Goal: Book appointment/travel/reservation

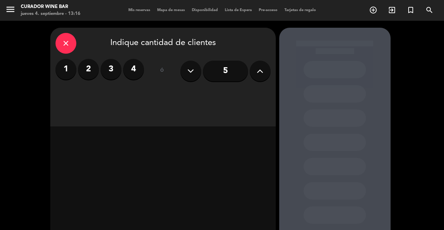
click at [92, 69] on label "2" at bounding box center [88, 69] width 21 height 21
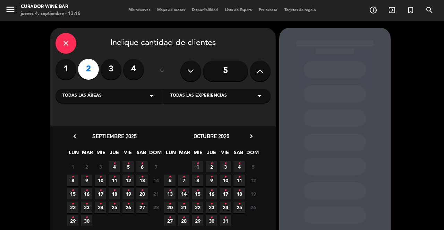
click at [118, 168] on span "4 •" at bounding box center [114, 166] width 11 height 11
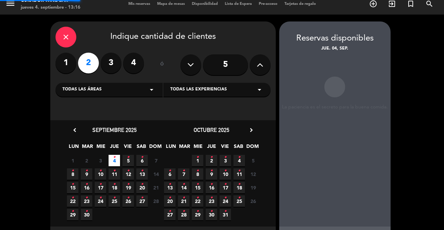
scroll to position [22, 0]
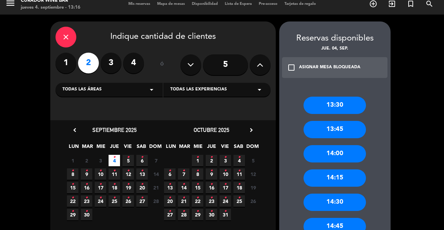
click at [339, 97] on div "13:30" at bounding box center [335, 105] width 62 height 17
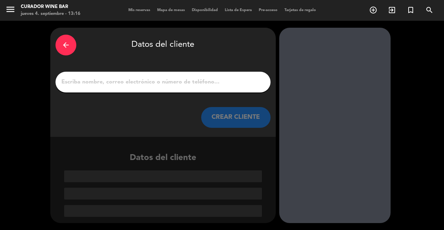
scroll to position [0, 0]
click at [66, 35] on div "arrow_back" at bounding box center [66, 45] width 21 height 21
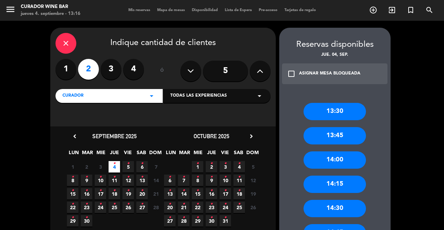
click at [71, 33] on div "close" at bounding box center [66, 43] width 21 height 21
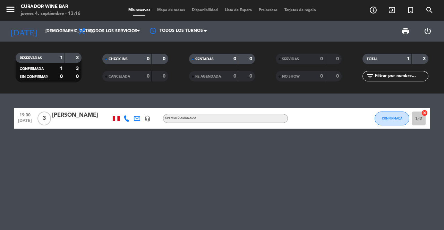
click at [390, 8] on icon "exit_to_app" at bounding box center [392, 10] width 8 height 8
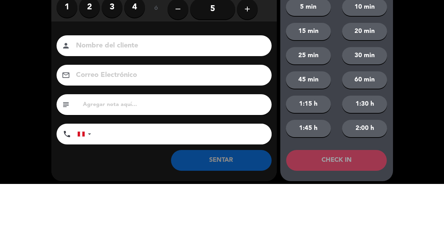
click at [93, 54] on label "2" at bounding box center [89, 53] width 21 height 21
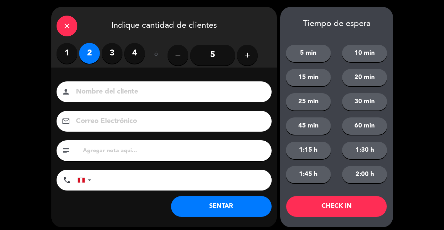
click at [126, 91] on input at bounding box center [168, 92] width 187 height 12
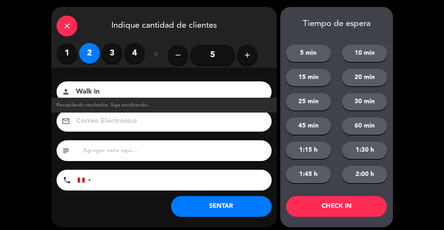
type input "Walk in"
click at [229, 207] on button "SENTAR" at bounding box center [221, 206] width 101 height 21
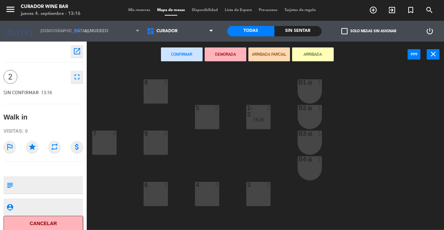
click at [202, 117] on div "5 2" at bounding box center [207, 117] width 24 height 24
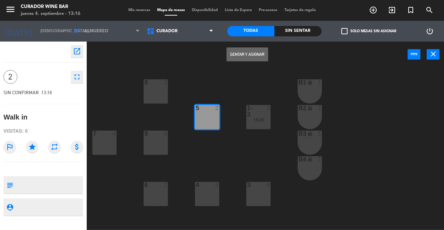
click at [247, 54] on button "Sentar y Asignar" at bounding box center [248, 55] width 42 height 14
